Goal: Information Seeking & Learning: Learn about a topic

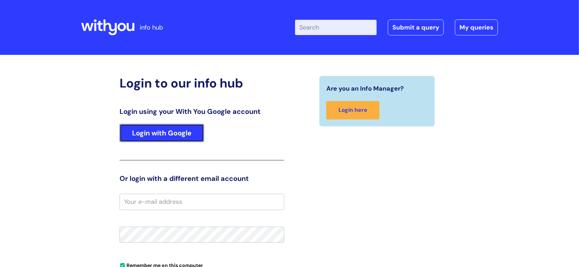
click at [172, 125] on link "Login with Google" at bounding box center [161, 133] width 84 height 18
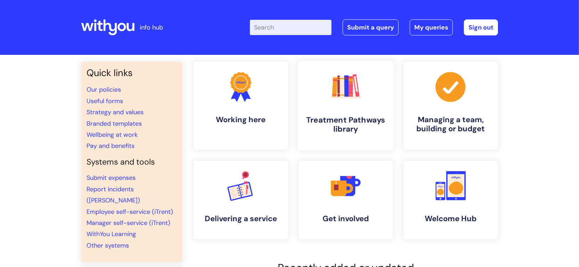
click at [350, 122] on h4 "Treatment Pathways library" at bounding box center [345, 124] width 85 height 19
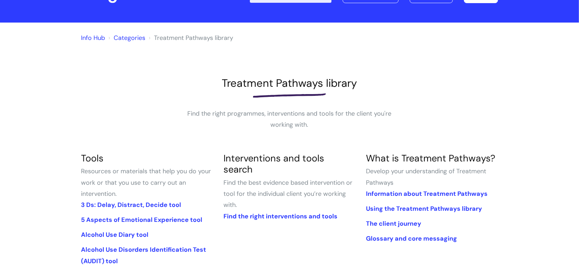
scroll to position [77, 0]
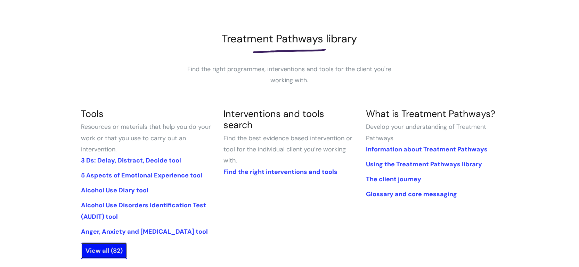
click at [117, 247] on link "View all (82)" at bounding box center [104, 251] width 46 height 16
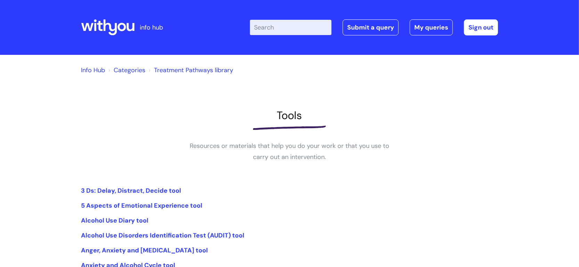
click at [281, 31] on input "Enter your search term here..." at bounding box center [291, 27] width 82 height 15
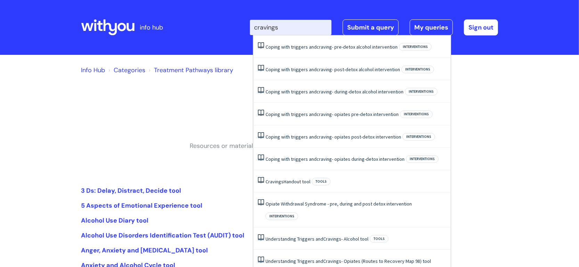
type input "cravings"
click button "Search" at bounding box center [0, 0] width 0 height 0
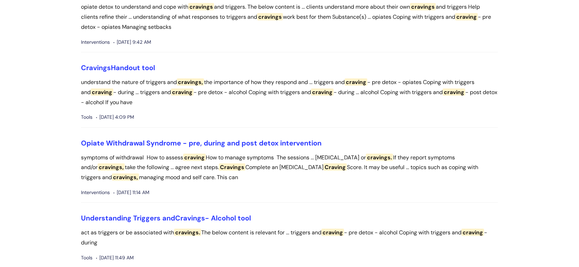
scroll to position [466, 0]
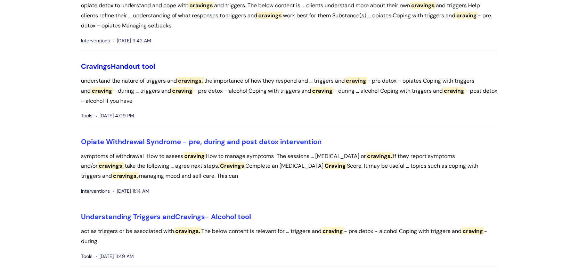
click at [115, 66] on link "Cravings Handout tool" at bounding box center [118, 66] width 74 height 9
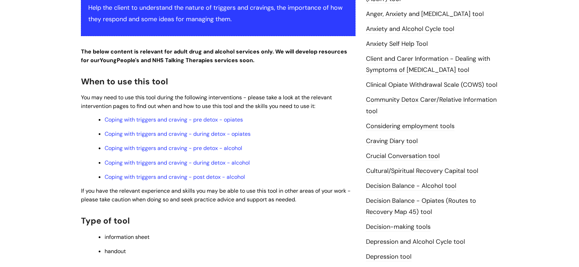
scroll to position [166, 0]
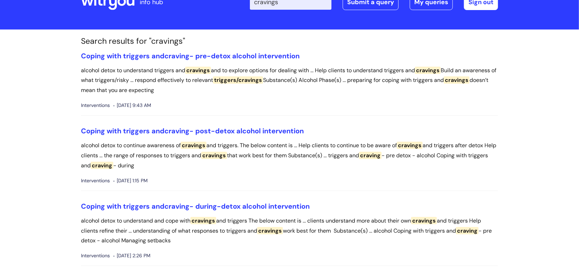
scroll to position [18, 0]
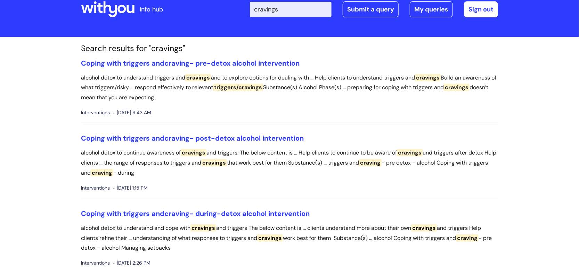
click at [294, 9] on input "cravings" at bounding box center [291, 9] width 82 height 15
click button "Search" at bounding box center [0, 0] width 0 height 0
